Goal: Task Accomplishment & Management: Manage account settings

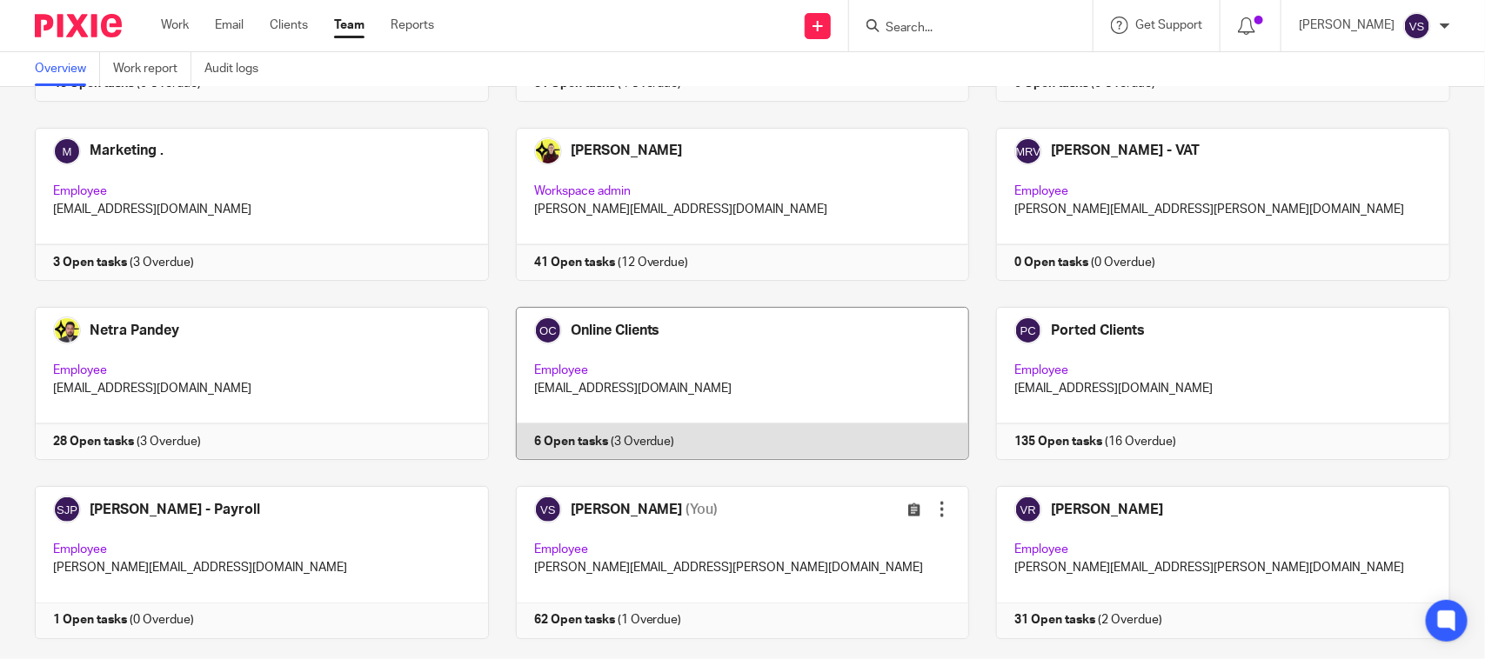
scroll to position [1180, 0]
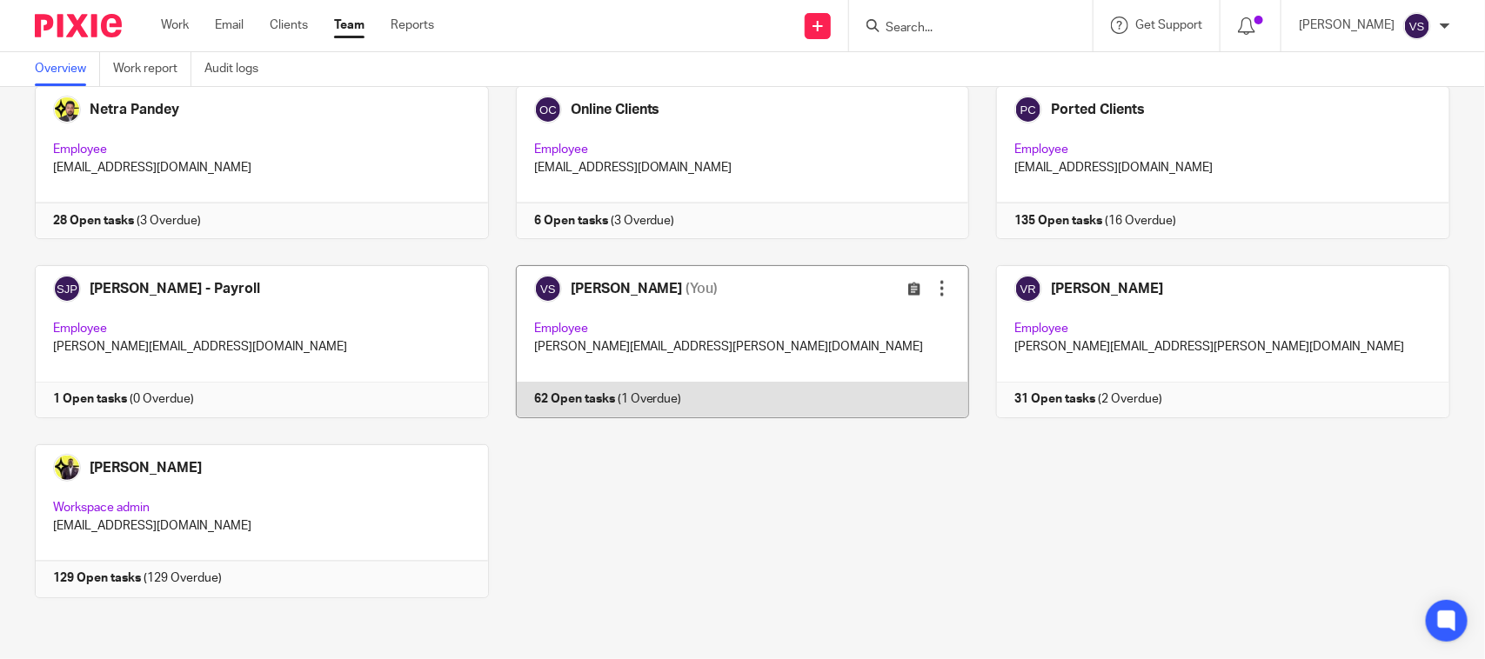
click at [738, 324] on link at bounding box center [729, 341] width 481 height 153
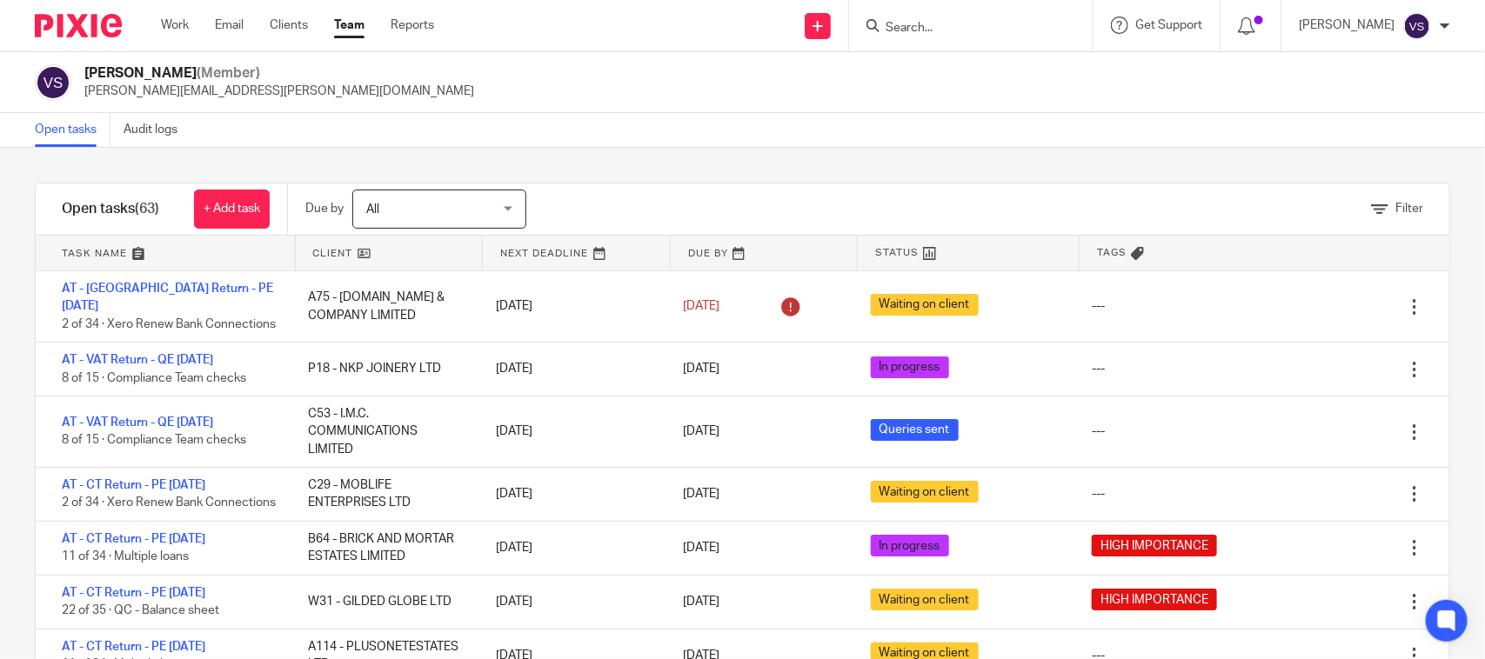
click at [927, 31] on input "Search" at bounding box center [962, 29] width 157 height 16
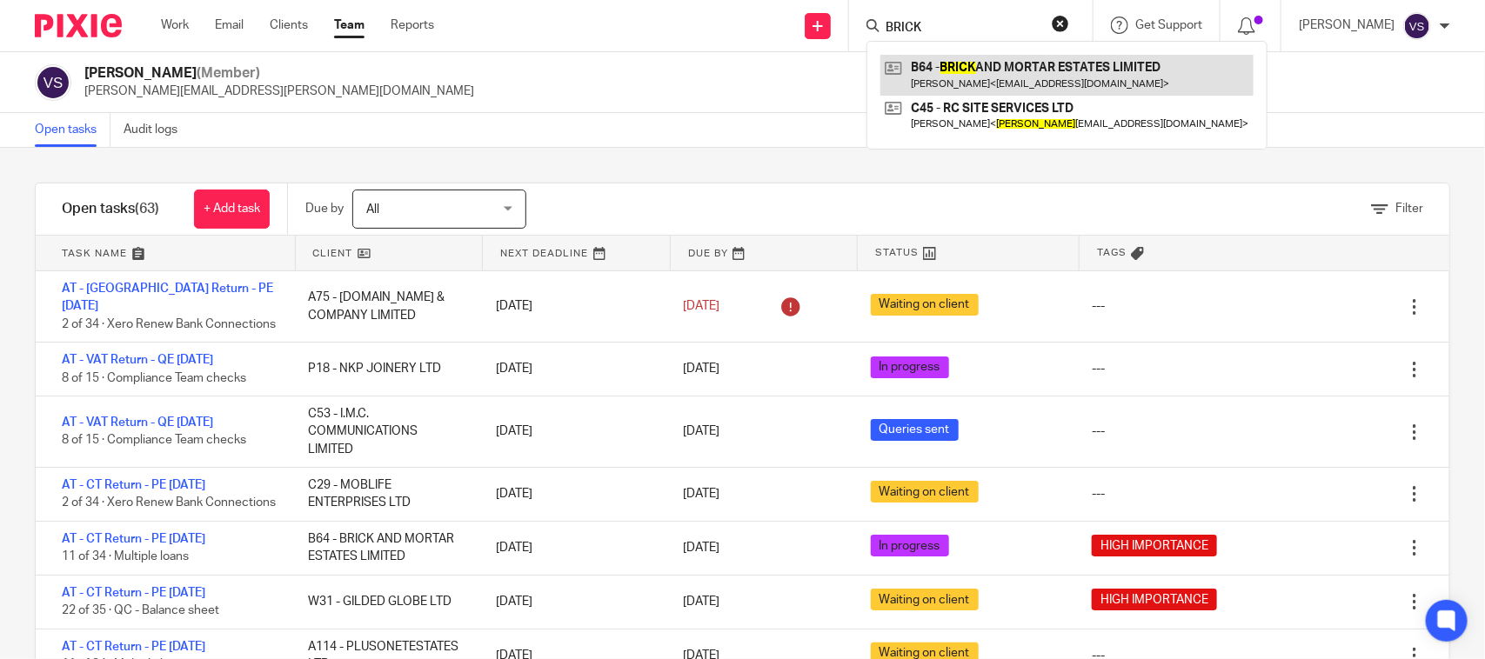
type input "BRICK"
click at [1042, 84] on link at bounding box center [1066, 75] width 373 height 40
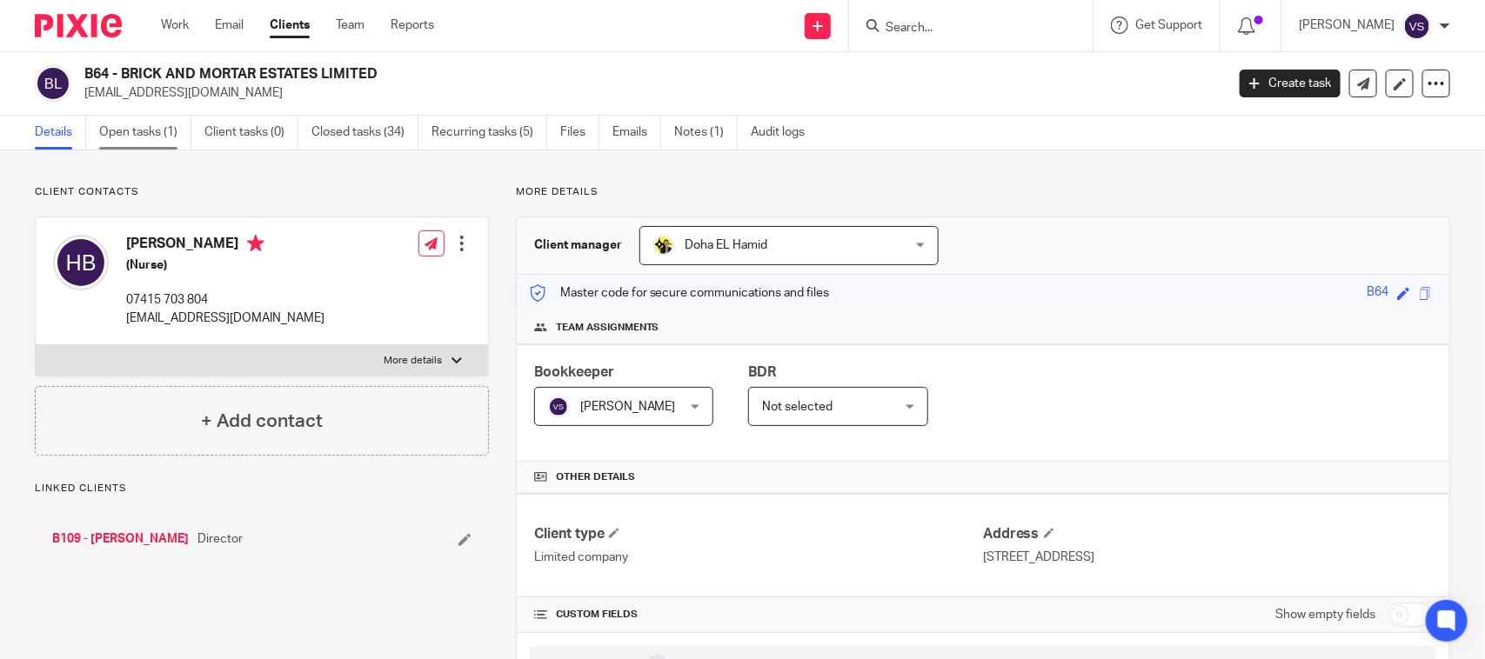
click at [145, 122] on link "Open tasks (1)" at bounding box center [145, 133] width 92 height 34
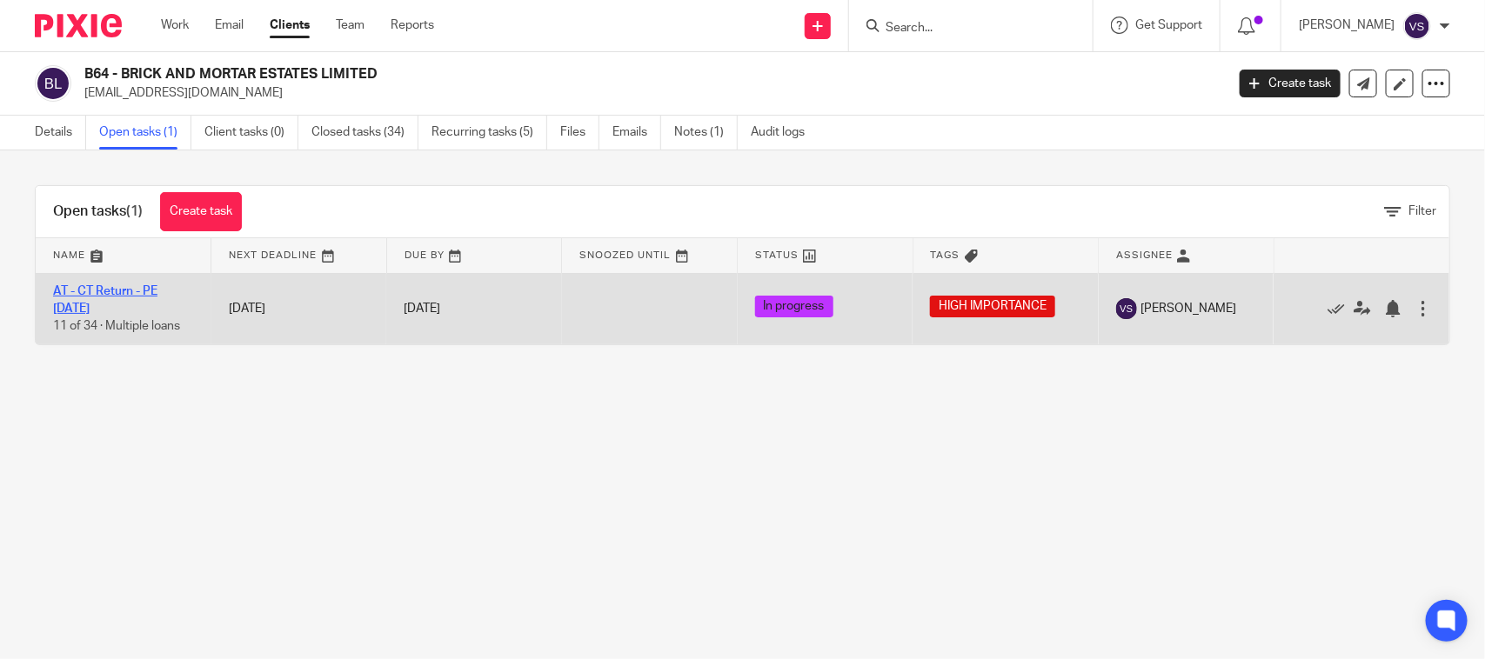
click at [116, 292] on link "AT - CT Return - PE [DATE]" at bounding box center [105, 300] width 104 height 30
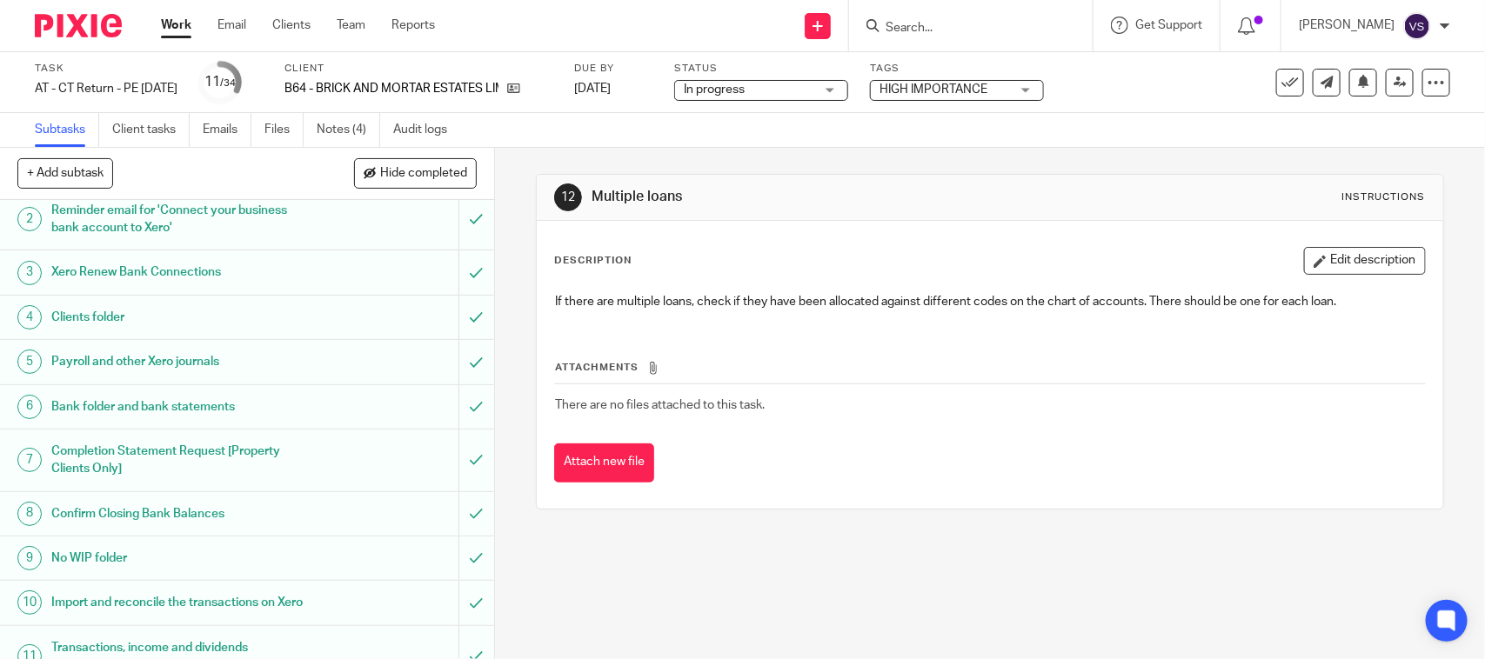
scroll to position [109, 0]
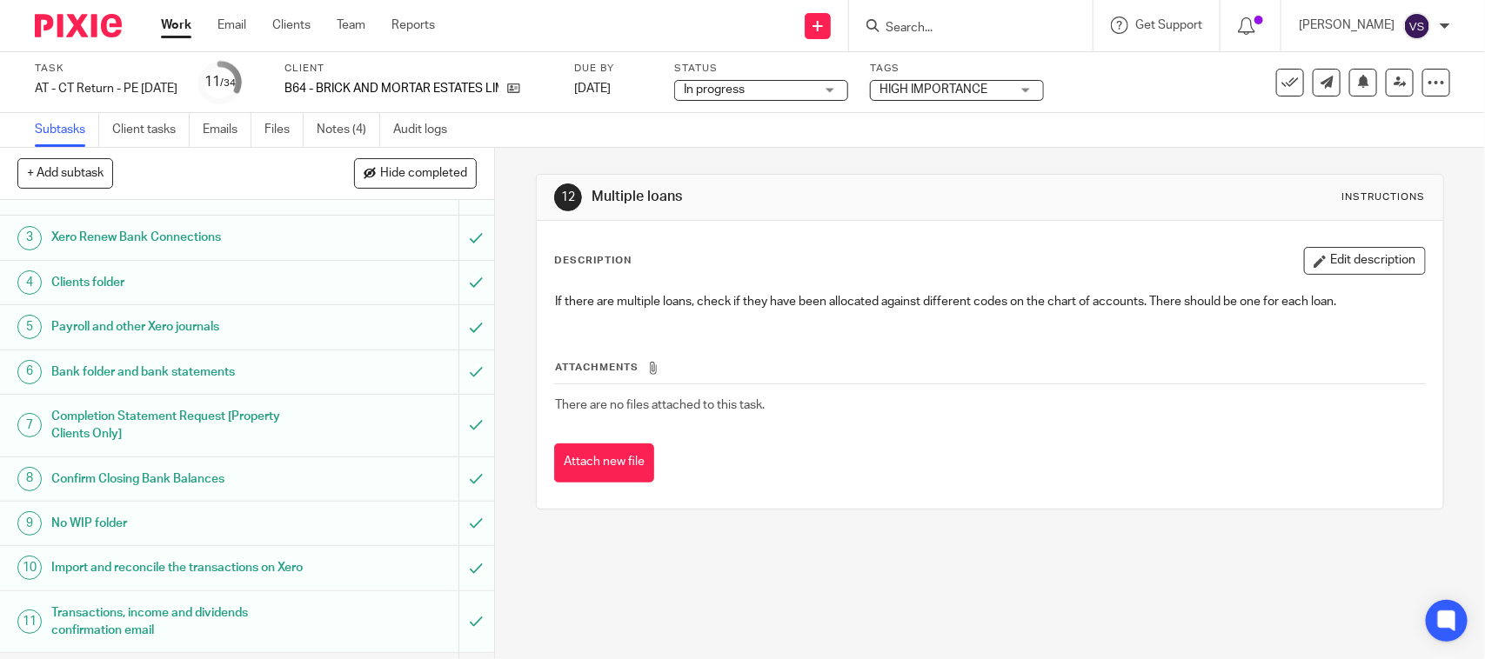
click at [206, 645] on h1 "Transactions, income and dividends confirmation email" at bounding box center [181, 622] width 260 height 44
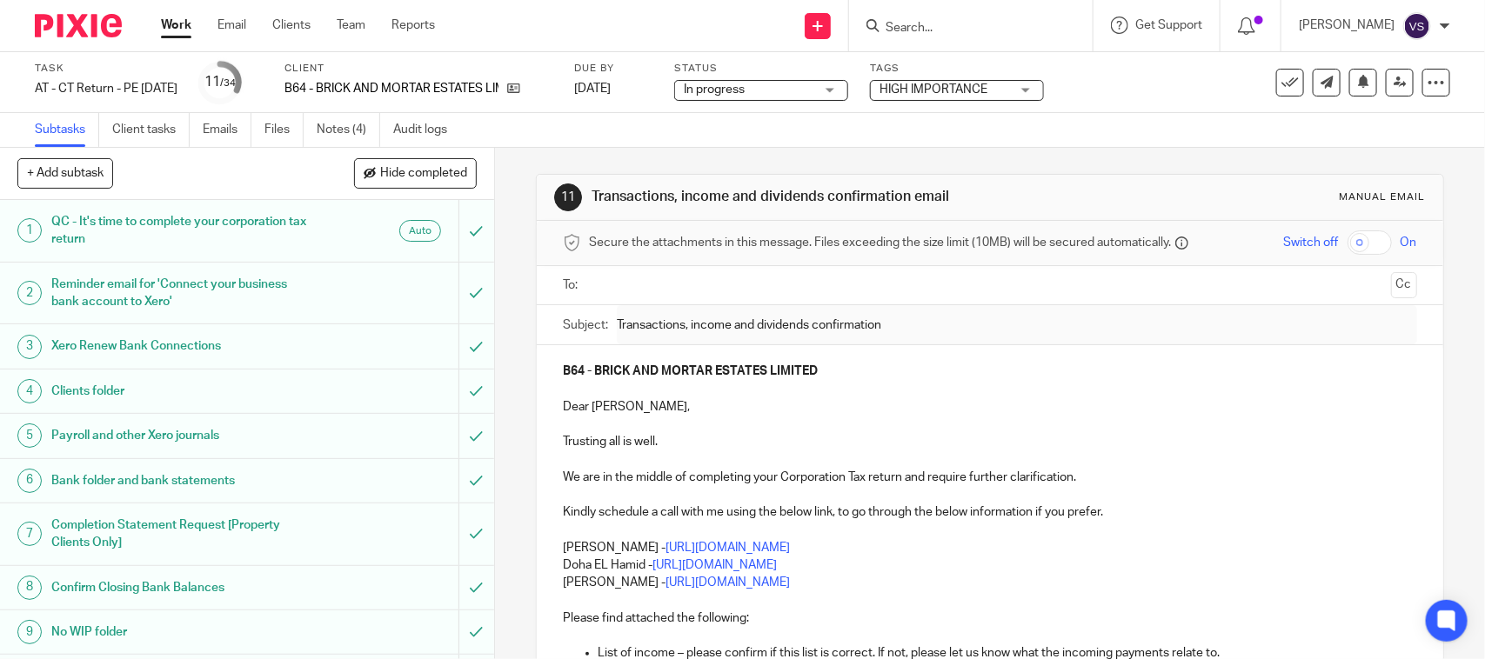
click at [814, 90] on span "In progress" at bounding box center [749, 90] width 130 height 18
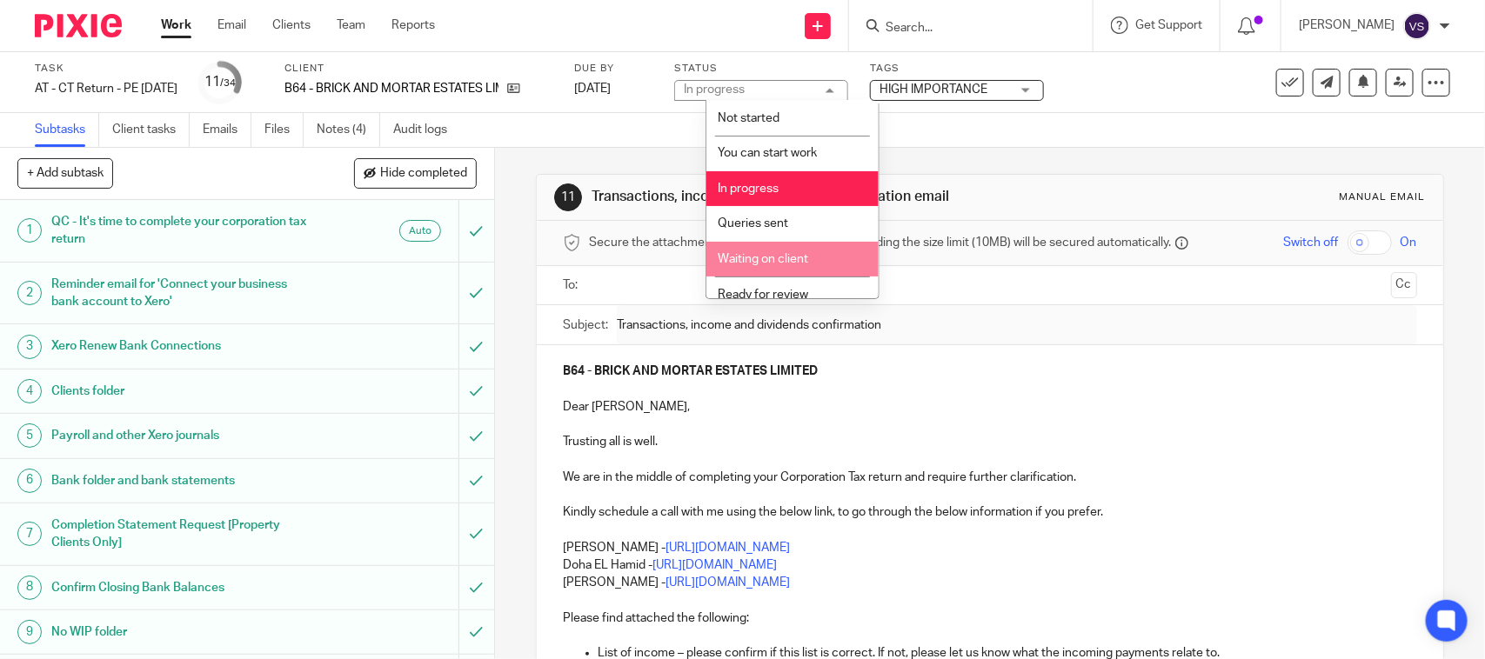
scroll to position [83, 0]
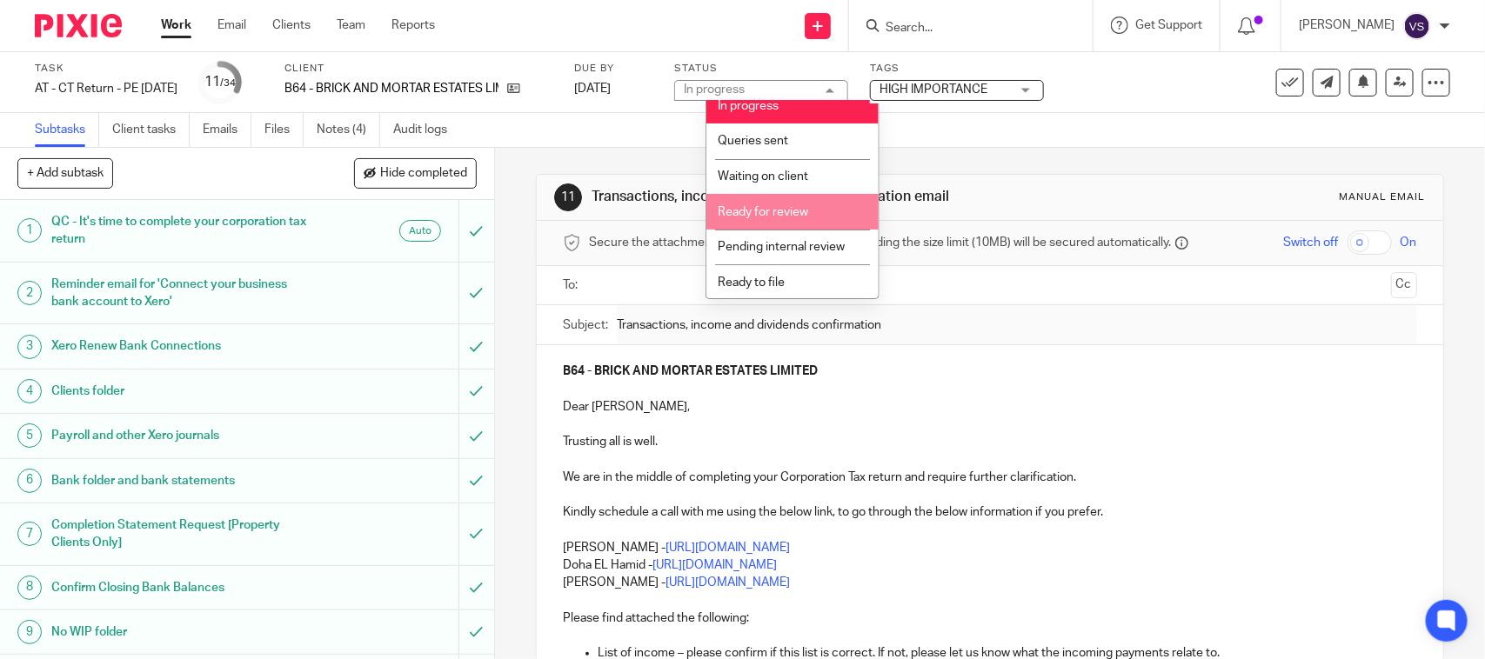
click at [818, 198] on li "Ready for review" at bounding box center [792, 212] width 172 height 36
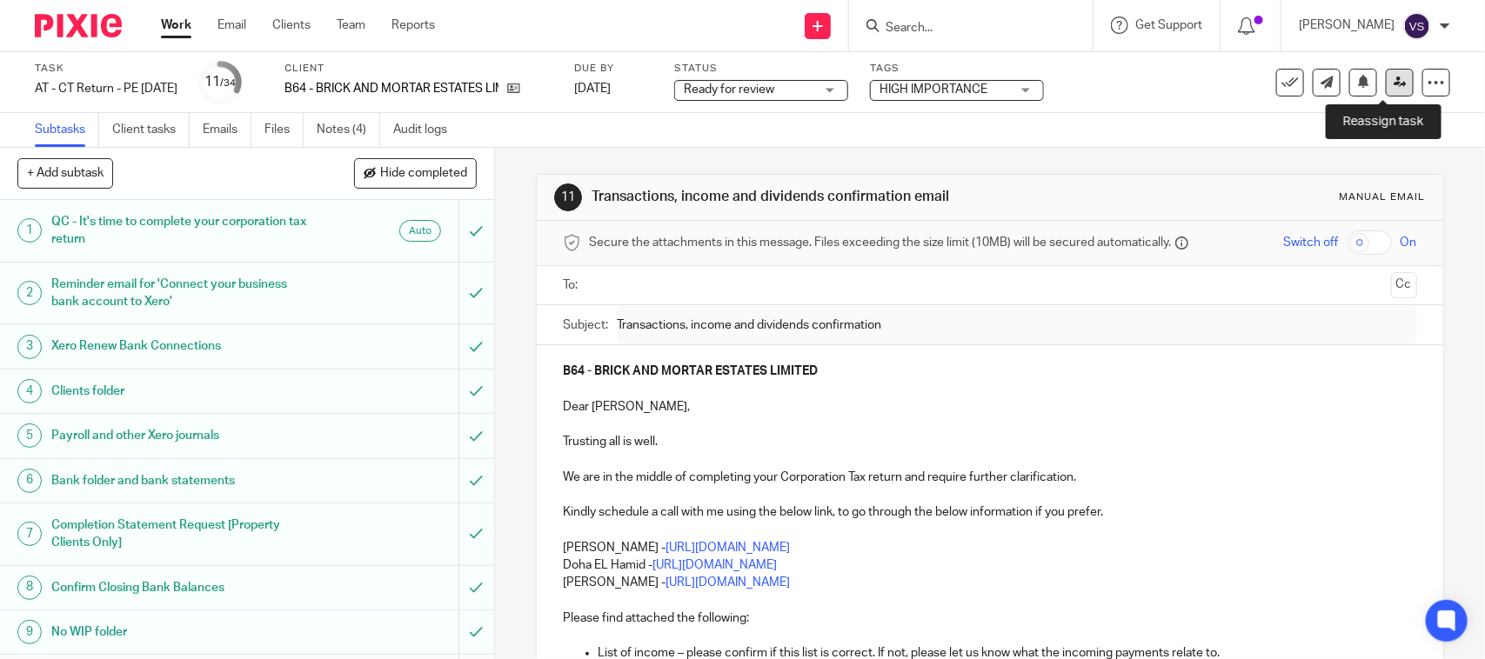
click at [1393, 80] on icon at bounding box center [1399, 82] width 13 height 13
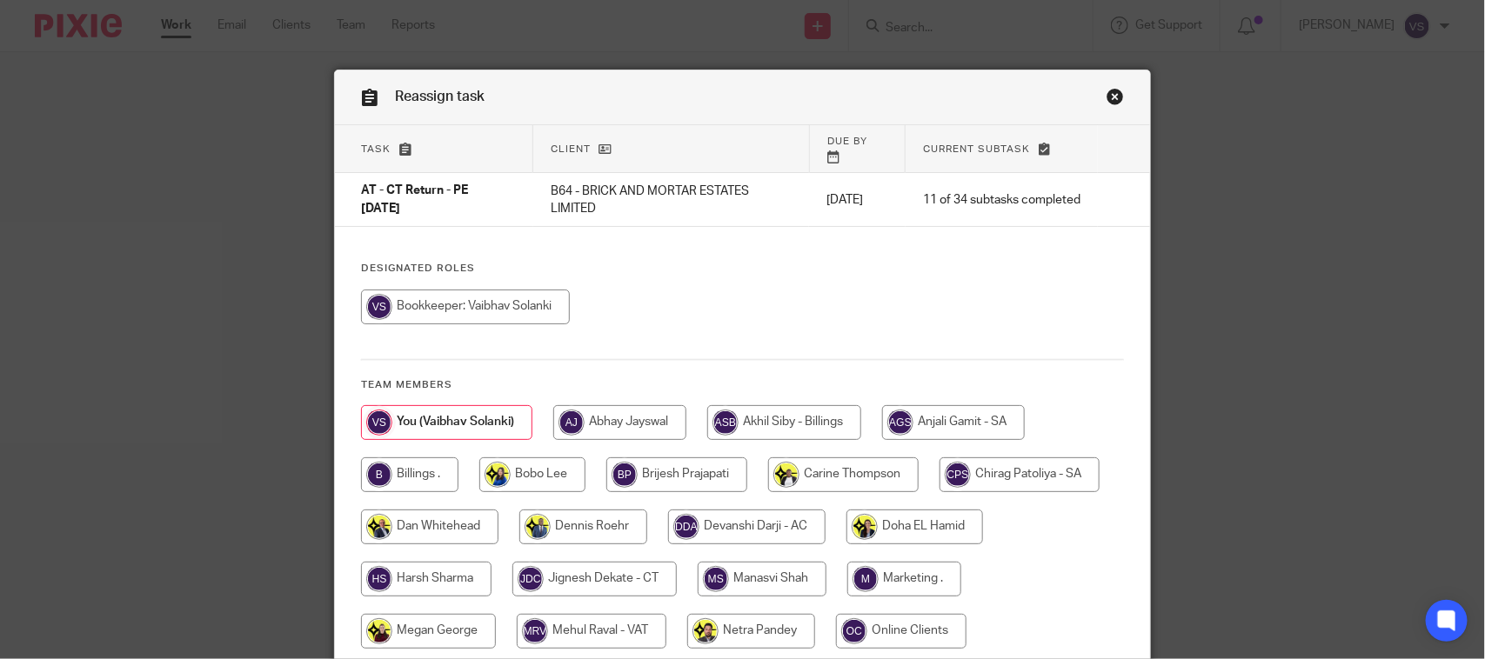
scroll to position [189, 0]
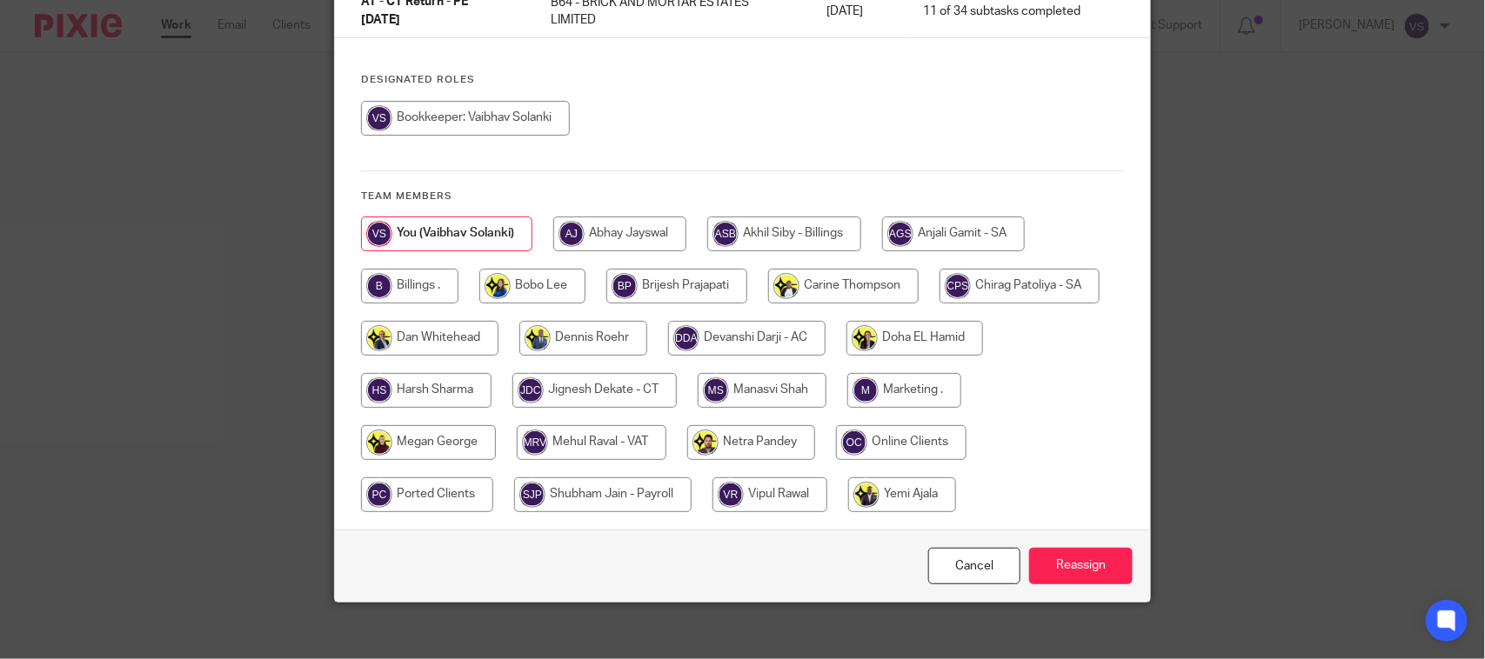
click at [627, 379] on input "radio" at bounding box center [594, 390] width 164 height 35
radio input "true"
click at [1066, 531] on div "Cancel Reassign" at bounding box center [742, 566] width 815 height 73
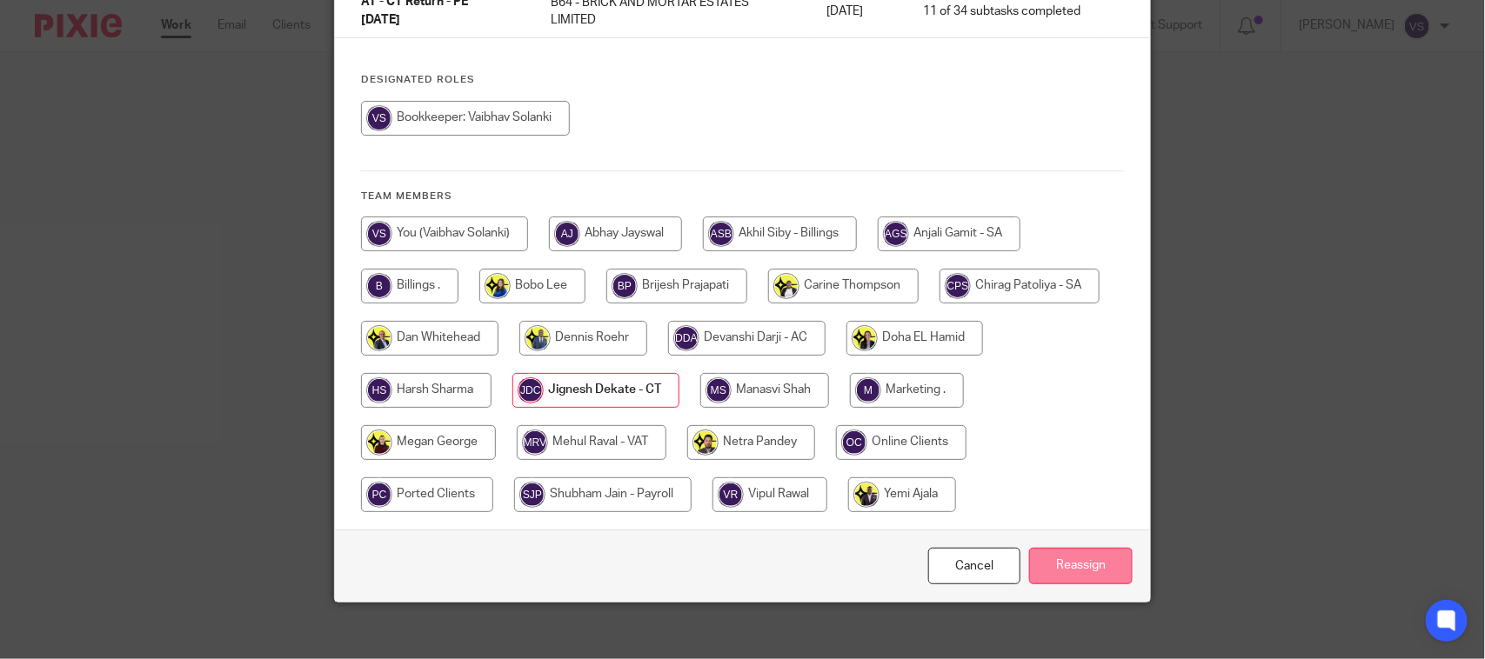
click at [1077, 548] on input "Reassign" at bounding box center [1081, 566] width 104 height 37
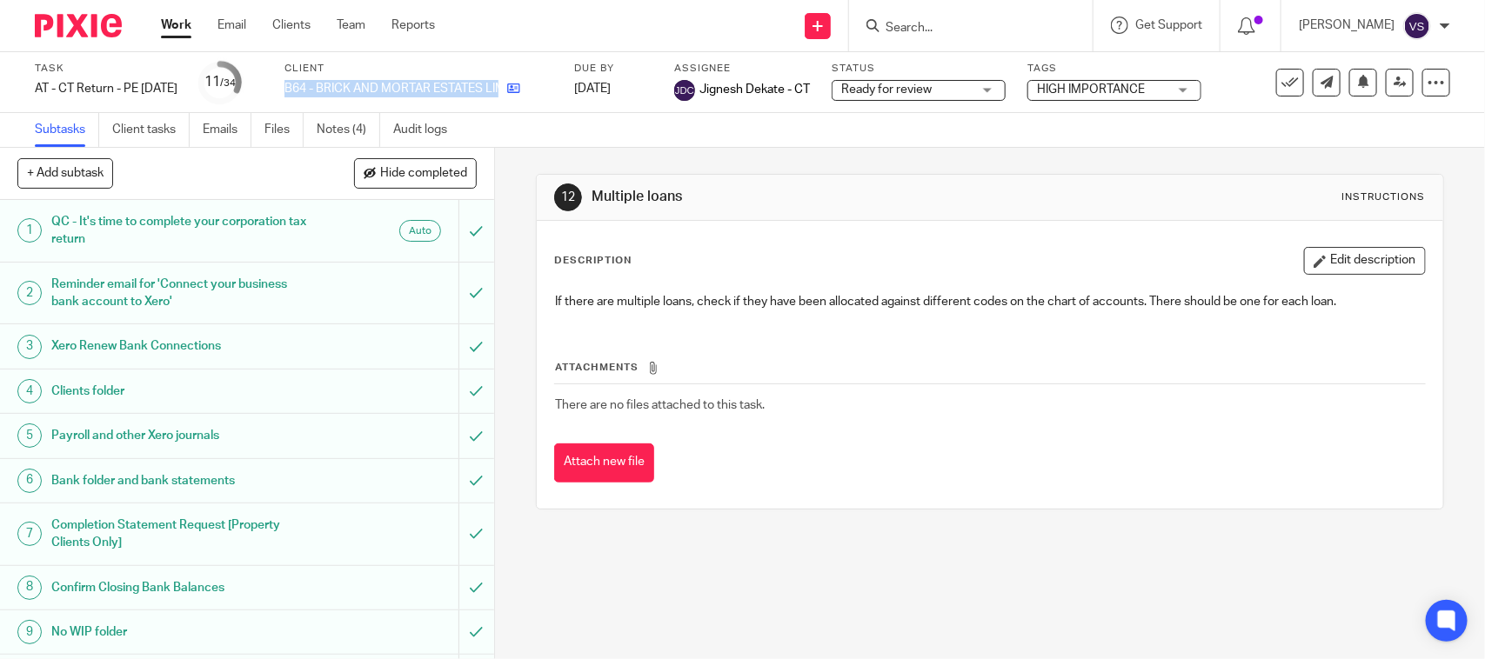
drag, startPoint x: 314, startPoint y: 87, endPoint x: 533, endPoint y: 90, distance: 219.2
click at [533, 90] on div "B64 - BRICK AND MORTAR ESTATES LIMITED" at bounding box center [418, 88] width 268 height 17
copy div "B64 - BRICK AND MORTAR ESTATES LIMITED"
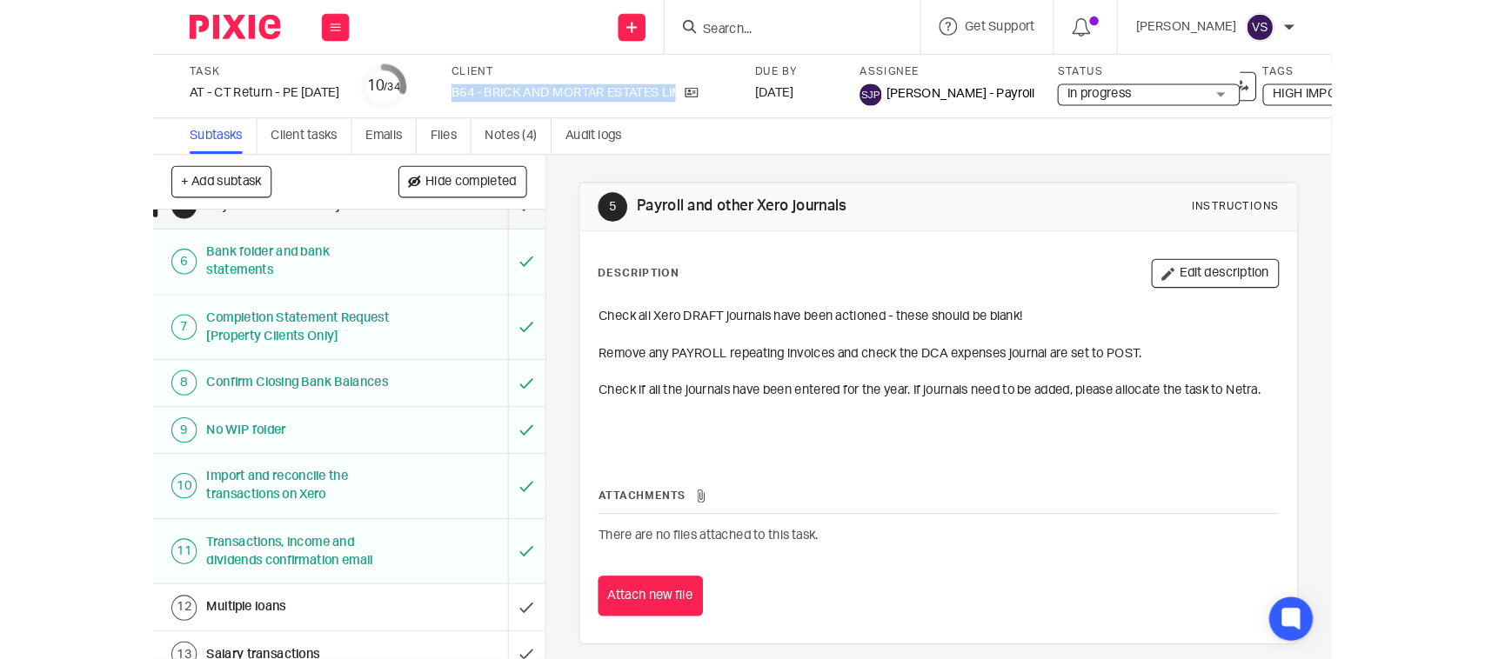
scroll to position [217, 0]
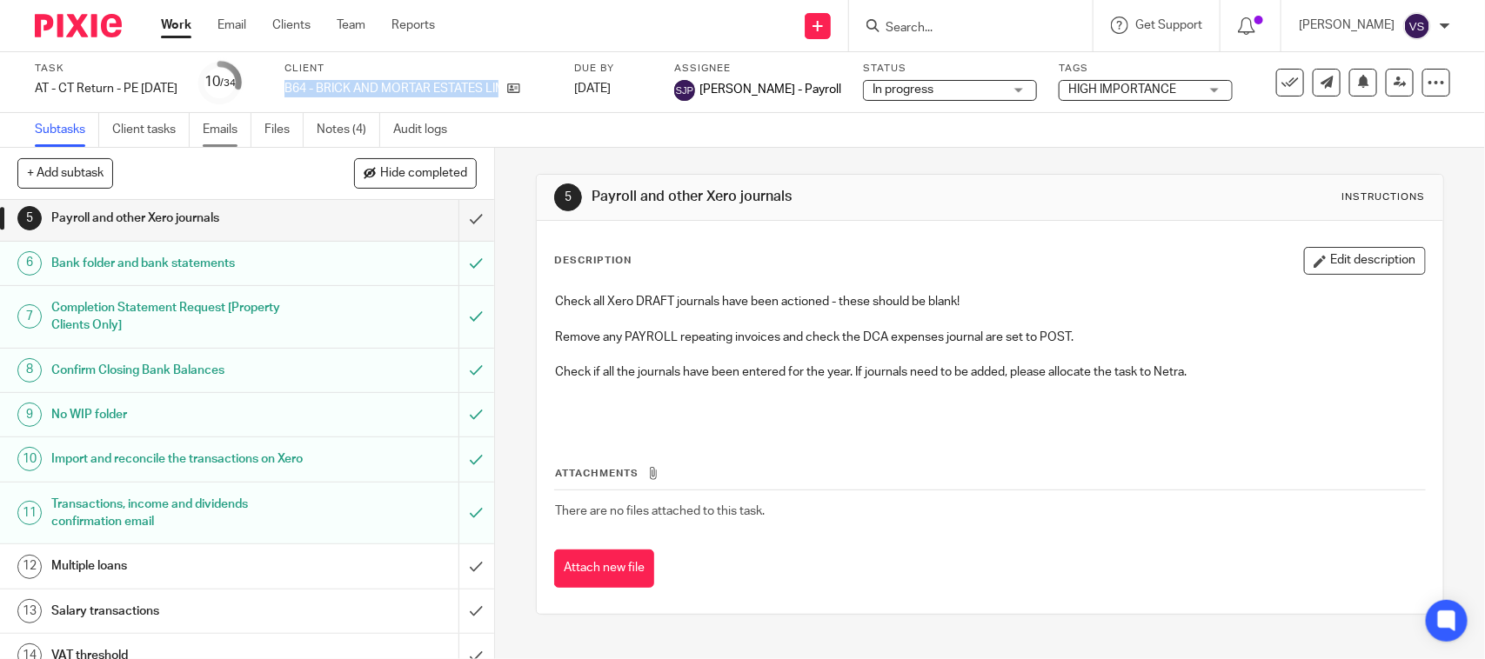
click at [235, 126] on link "Emails" at bounding box center [227, 130] width 49 height 34
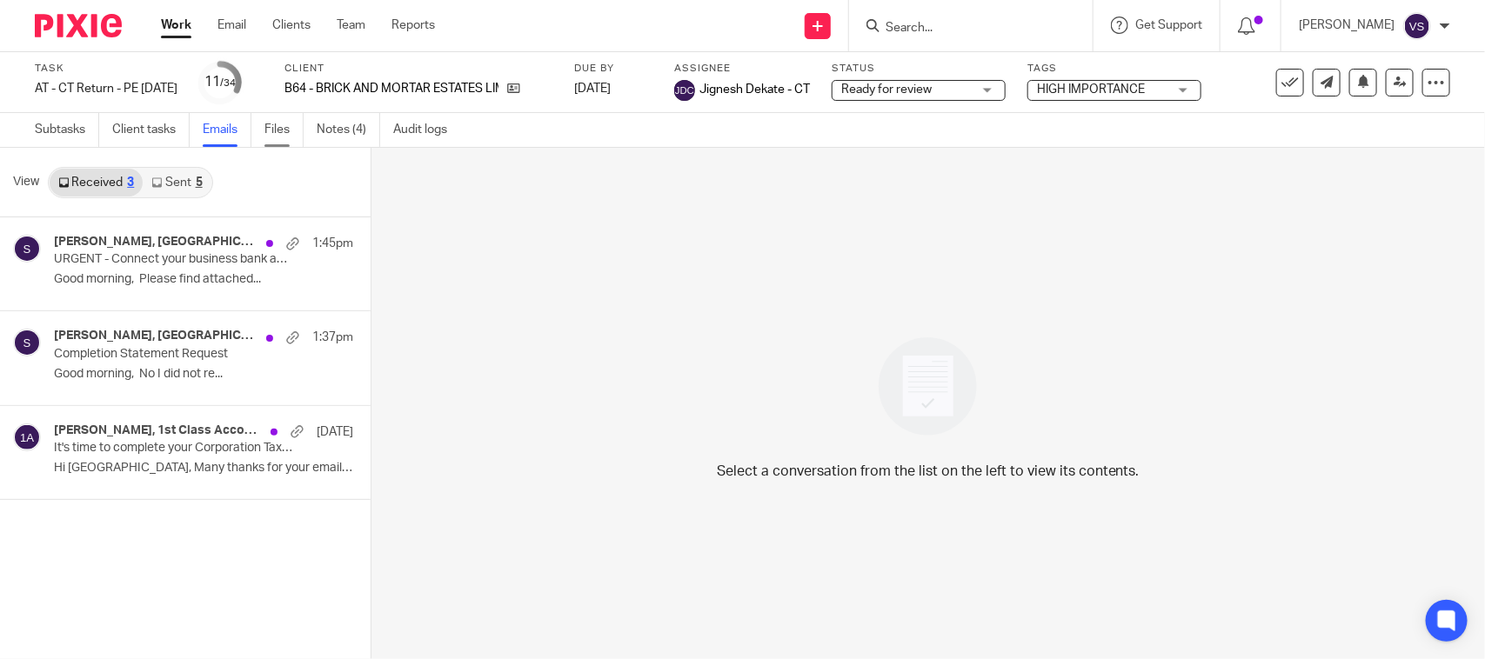
click at [270, 135] on link "Files" at bounding box center [283, 130] width 39 height 34
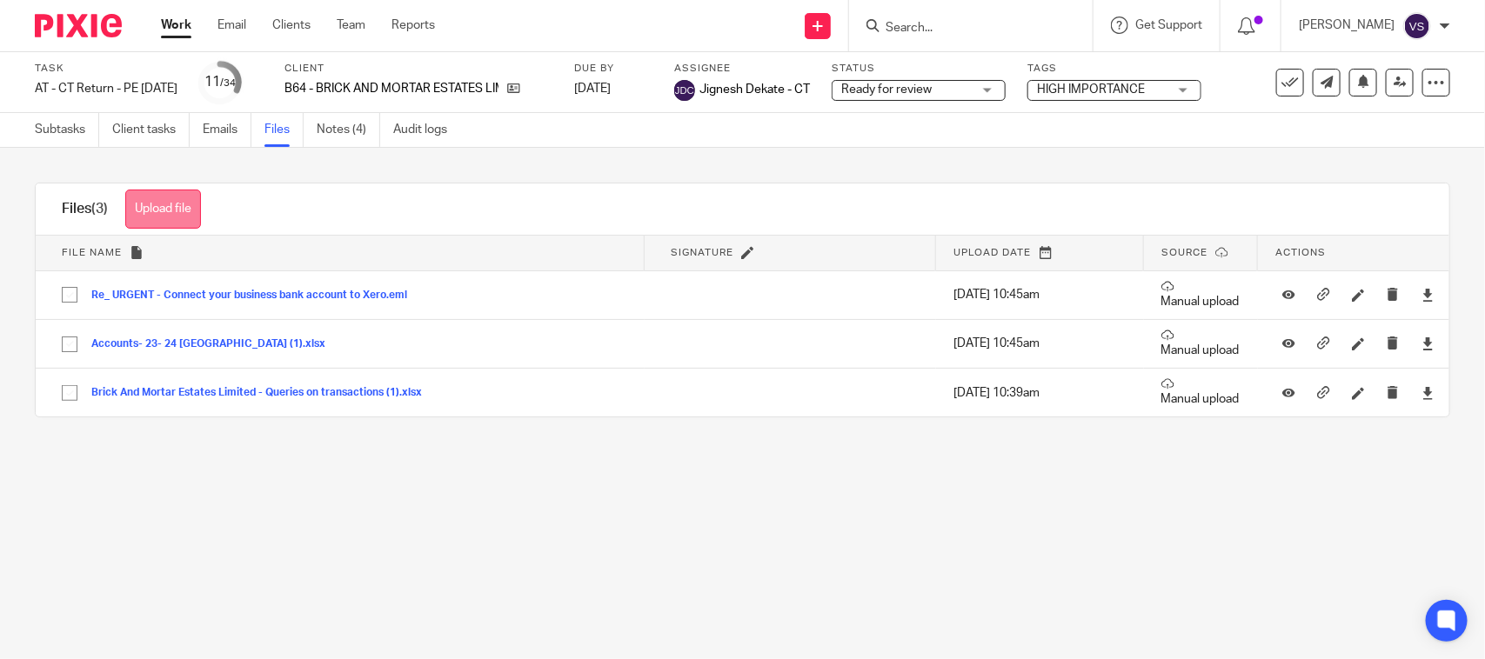
click at [157, 213] on button "Upload file" at bounding box center [163, 209] width 76 height 39
